Goal: Information Seeking & Learning: Stay updated

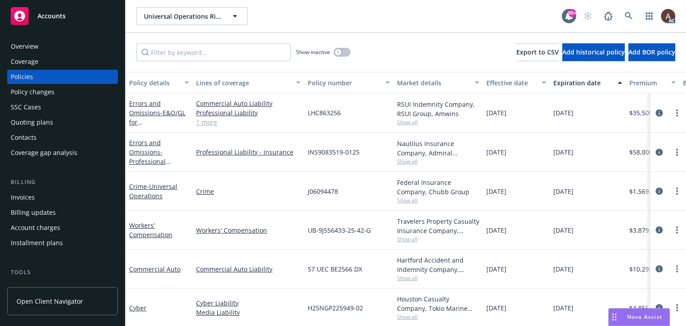
click at [59, 90] on div "Policy changes" at bounding box center [63, 92] width 104 height 14
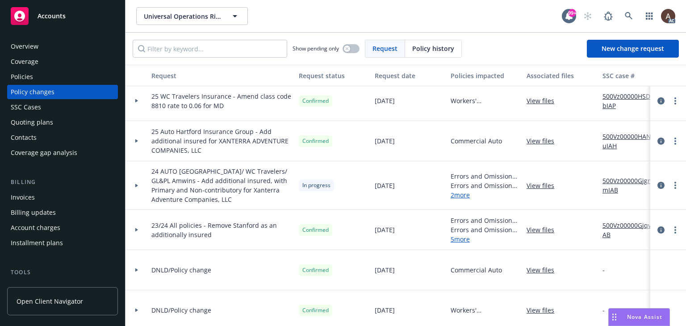
scroll to position [536, 0]
